Goal: Information Seeking & Learning: Check status

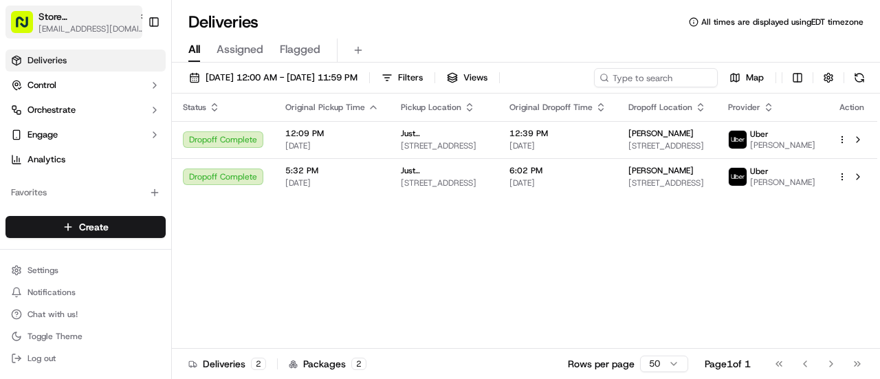
click at [74, 25] on span "[EMAIL_ADDRESS][DOMAIN_NAME]" at bounding box center [94, 28] width 110 height 11
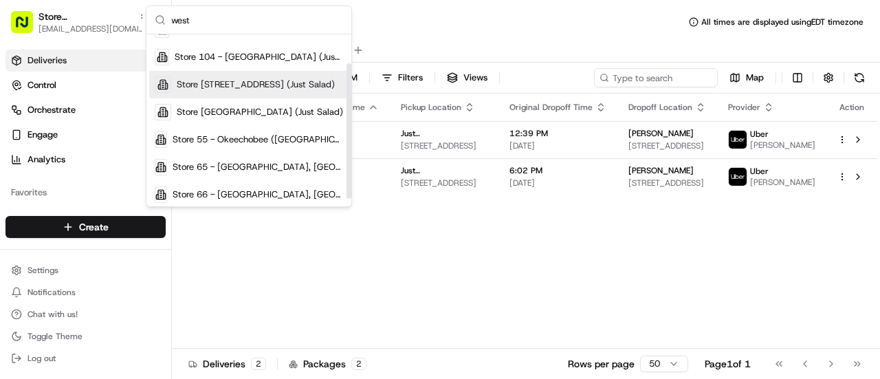
scroll to position [47, 0]
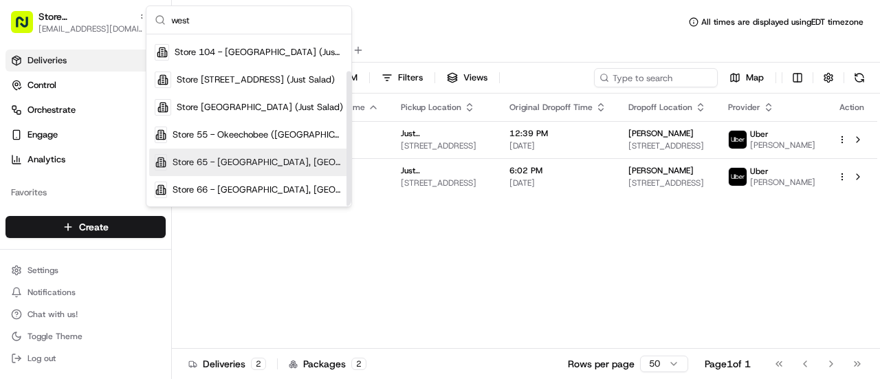
type input "west"
click at [260, 160] on span "Store 65 - [GEOGRAPHIC_DATA], [GEOGRAPHIC_DATA] (Just Salad)" at bounding box center [258, 162] width 171 height 12
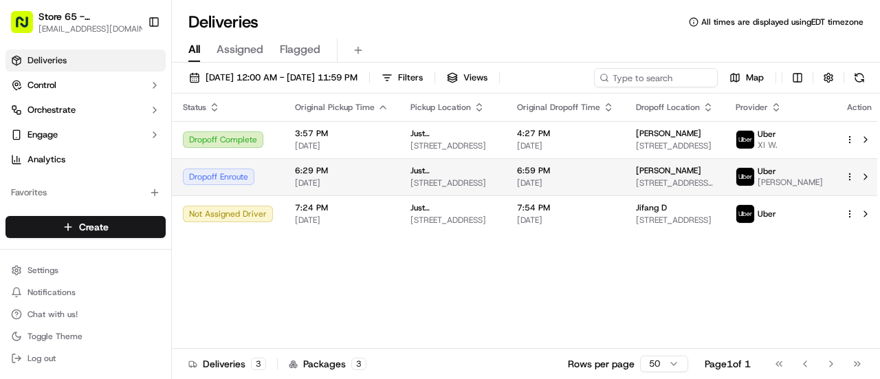
click at [666, 171] on span "[PERSON_NAME]" at bounding box center [668, 170] width 65 height 11
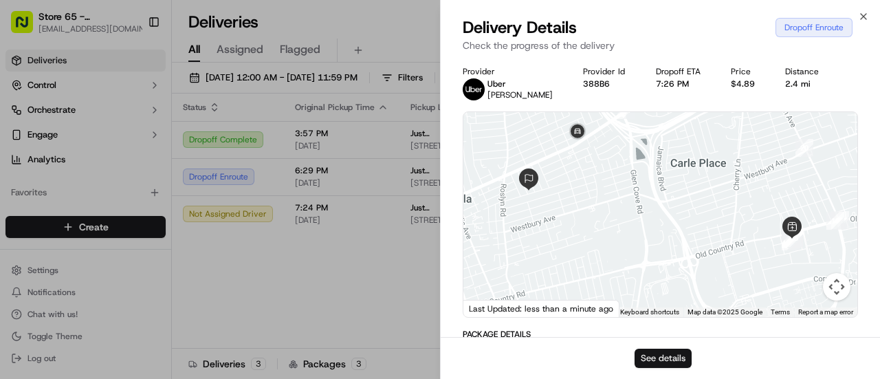
click at [644, 354] on button "See details" at bounding box center [663, 358] width 57 height 19
click at [865, 18] on icon "button" at bounding box center [864, 17] width 6 height 6
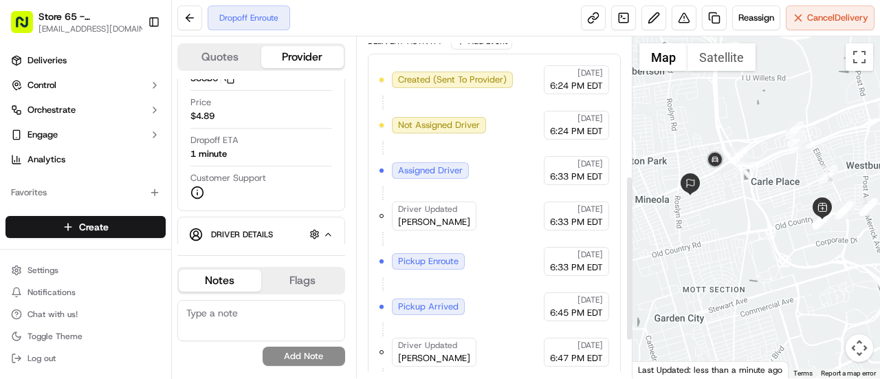
scroll to position [361, 0]
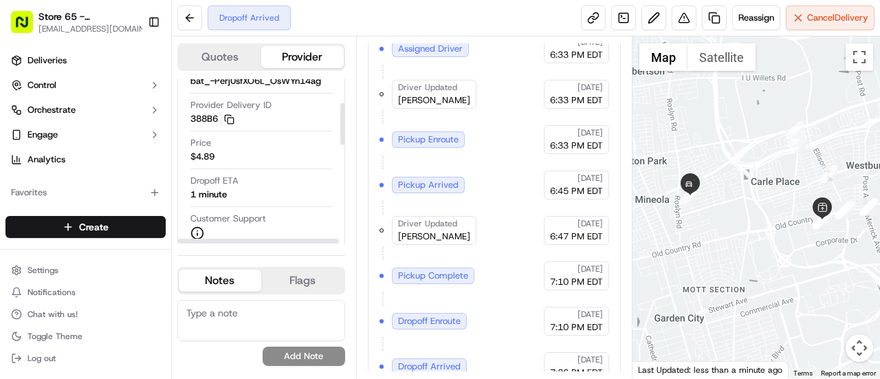
scroll to position [95, 0]
click at [697, 178] on img at bounding box center [689, 185] width 22 height 22
